Goal: Find specific page/section: Find specific page/section

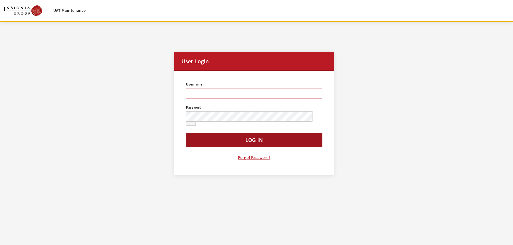
type input "Kcallahan"
click at [200, 135] on button "Log In" at bounding box center [254, 140] width 136 height 14
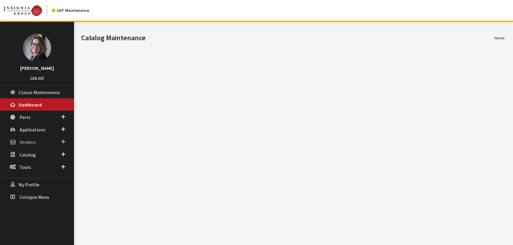
click at [63, 142] on span at bounding box center [63, 142] width 4 height 8
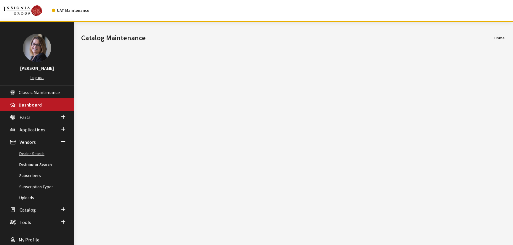
click at [32, 154] on link "Dealer Search" at bounding box center [37, 154] width 74 height 11
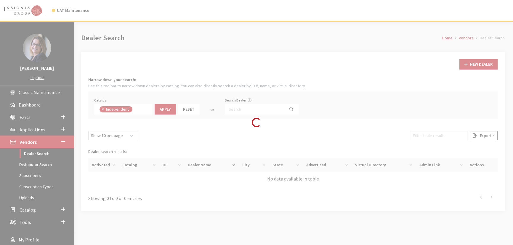
scroll to position [42, 0]
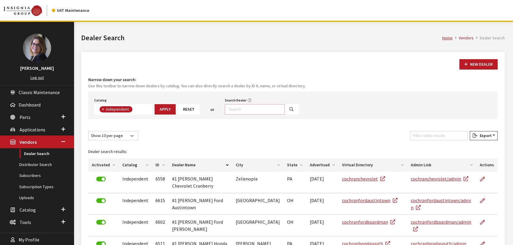
click at [246, 108] on input "Search Dealer" at bounding box center [255, 109] width 60 height 10
type input "kia%"
click at [102, 109] on span "×" at bounding box center [103, 109] width 2 height 5
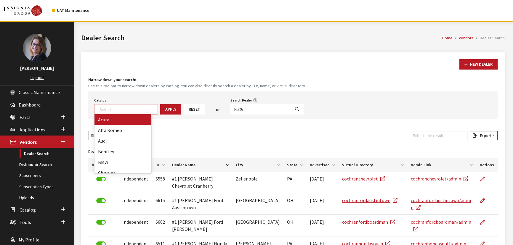
scroll to position [59, 0]
click at [290, 110] on button "Search" at bounding box center [297, 109] width 14 height 10
select select
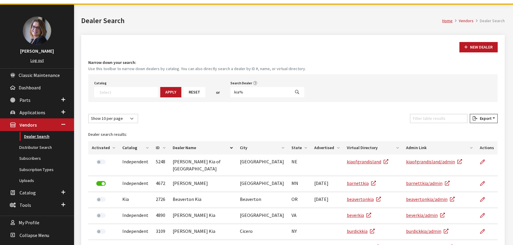
scroll to position [27, 0]
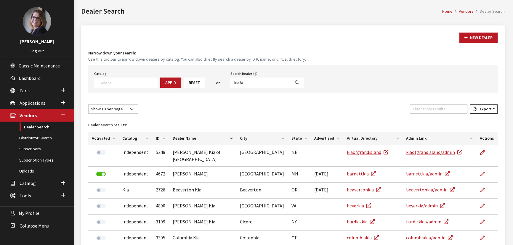
click at [38, 127] on link "Dealer Search" at bounding box center [37, 127] width 74 height 11
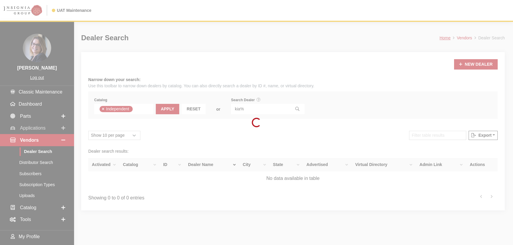
scroll to position [42, 0]
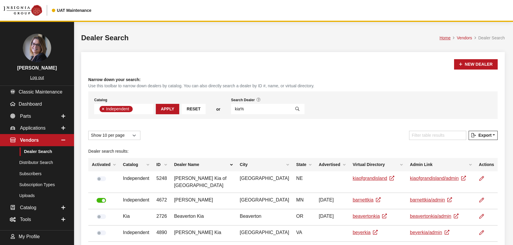
click at [104, 110] on button "×" at bounding box center [103, 109] width 6 height 6
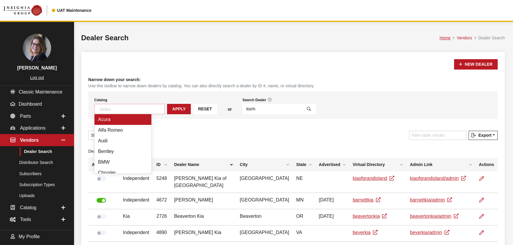
click at [104, 110] on textarea "Search" at bounding box center [132, 108] width 65 height 5
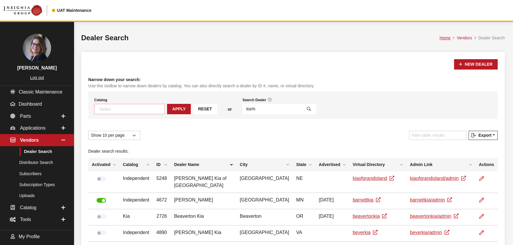
click at [104, 110] on textarea "Search" at bounding box center [132, 108] width 65 height 5
select select "32"
drag, startPoint x: 239, startPoint y: 110, endPoint x: 208, endPoint y: 109, distance: 30.8
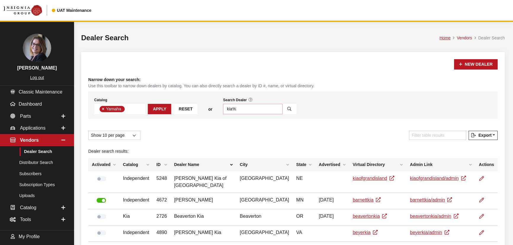
click at [208, 110] on div "Catalog Acura Alfa Romeo Audi Bentley BMW Chrysler DoubleTake [PERSON_NAME] Hon…" at bounding box center [293, 106] width 410 height 28
click at [288, 109] on icon "Search" at bounding box center [290, 109] width 4 height 4
select select
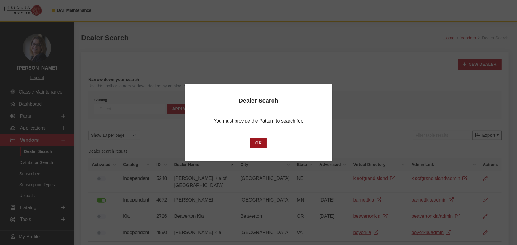
click at [257, 144] on button "OK" at bounding box center [258, 143] width 16 height 10
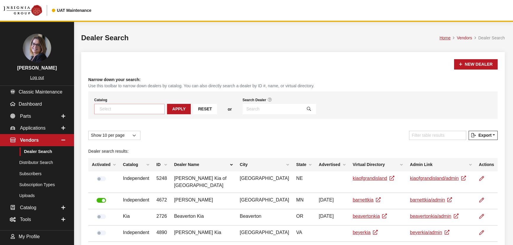
click at [119, 114] on span at bounding box center [129, 109] width 71 height 10
type textarea "ya"
select select "32"
click at [153, 111] on button "Apply" at bounding box center [159, 109] width 23 height 10
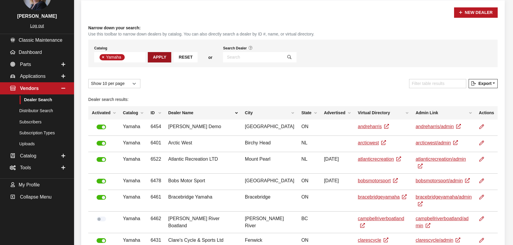
scroll to position [41, 0]
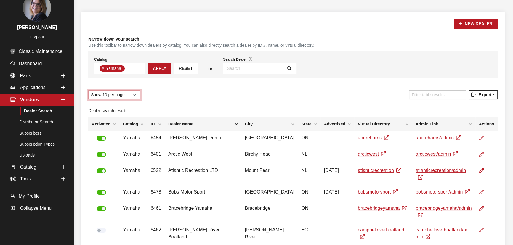
click at [127, 98] on select "Show 10 per page Show 25 per page Show 50 per page Show 100 per page Show 1000 …" at bounding box center [114, 94] width 52 height 9
select select "1000"
click at [88, 90] on select "Show 10 per page Show 25 per page Show 50 per page Show 100 per page Show 1000 …" at bounding box center [114, 94] width 52 height 9
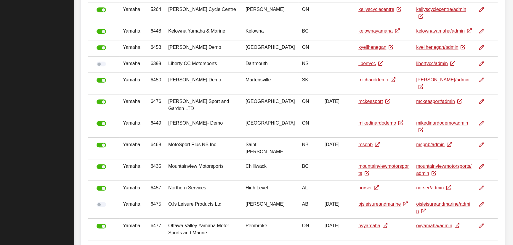
scroll to position [499, 0]
